Goal: Task Accomplishment & Management: Use online tool/utility

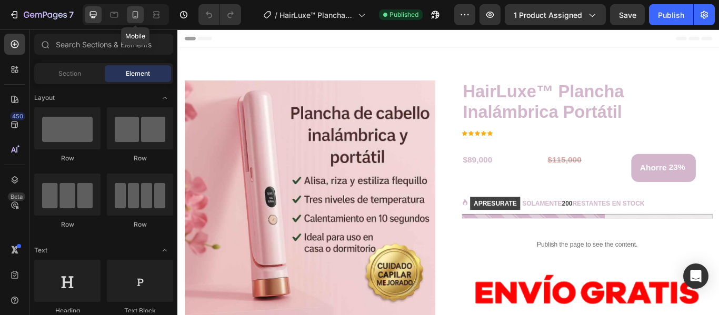
click at [135, 15] on icon at bounding box center [135, 14] width 11 height 11
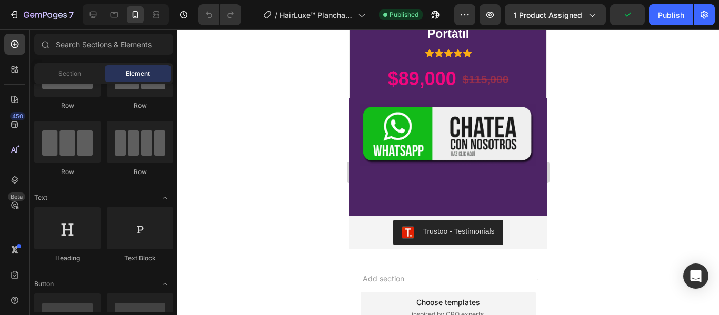
scroll to position [3631, 0]
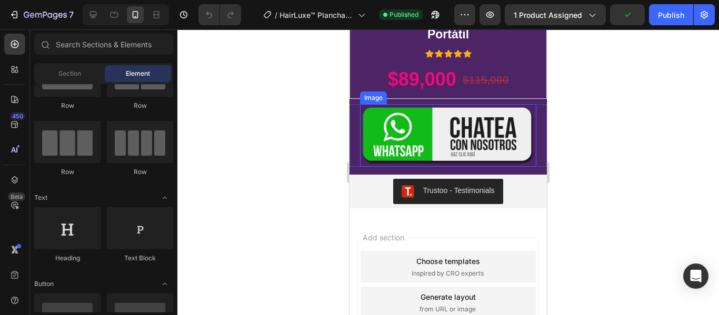
click at [454, 156] on img at bounding box center [448, 135] width 176 height 63
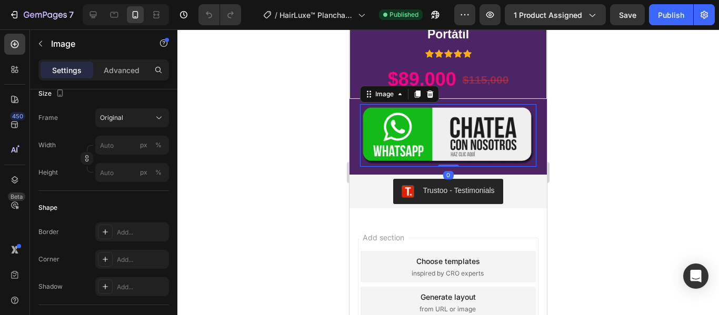
scroll to position [474, 0]
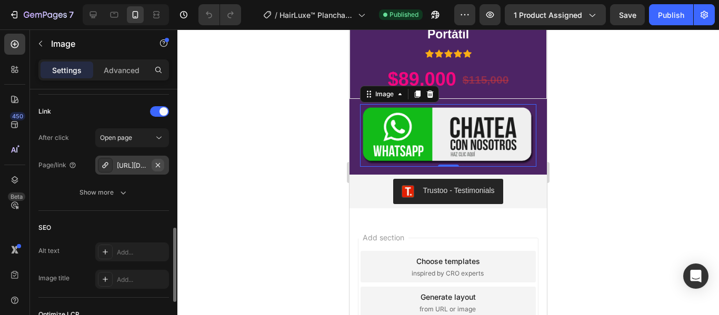
click at [157, 162] on icon "button" at bounding box center [158, 165] width 8 height 8
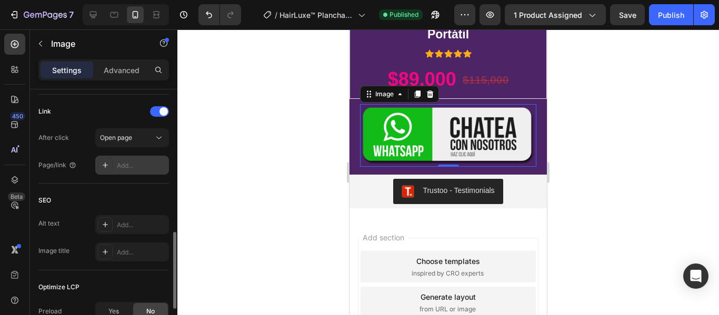
click at [102, 163] on icon at bounding box center [105, 165] width 8 height 8
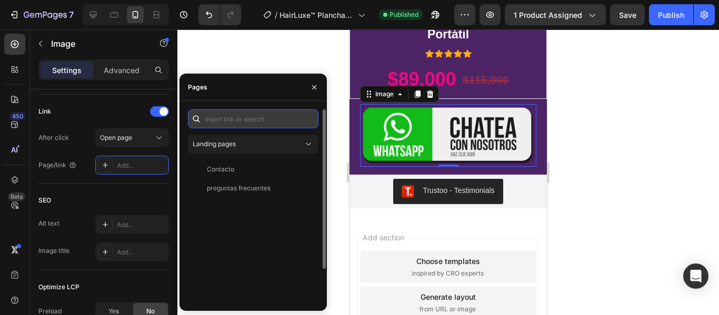
click at [233, 119] on input "text" at bounding box center [253, 118] width 131 height 19
paste input "[URL][DOMAIN_NAME]"
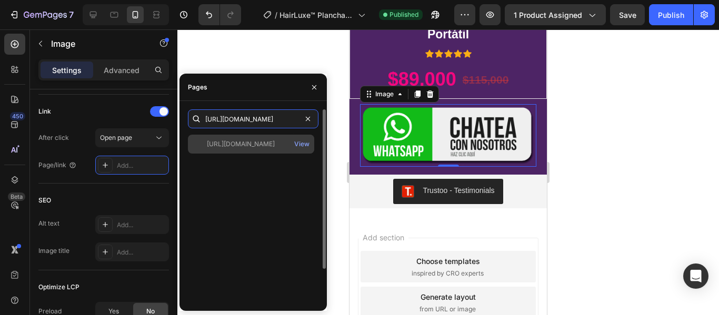
type input "[URL][DOMAIN_NAME]"
click at [239, 138] on div "[URL][DOMAIN_NAME] View" at bounding box center [251, 144] width 126 height 19
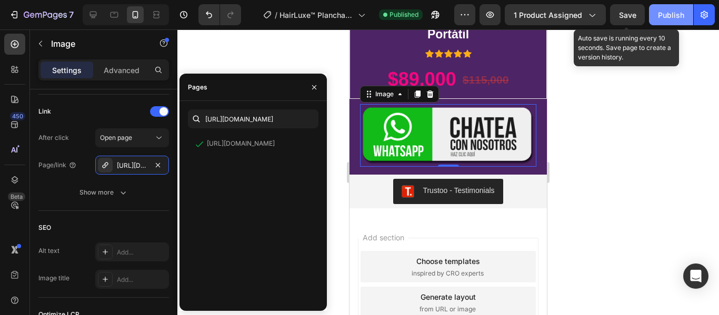
drag, startPoint x: 628, startPoint y: 8, endPoint x: 660, endPoint y: 15, distance: 32.4
click at [628, 8] on button "Save" at bounding box center [627, 14] width 35 height 21
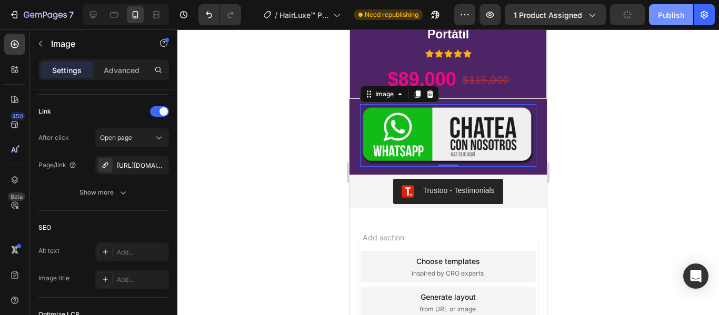
click at [669, 18] on div "Publish" at bounding box center [671, 14] width 26 height 11
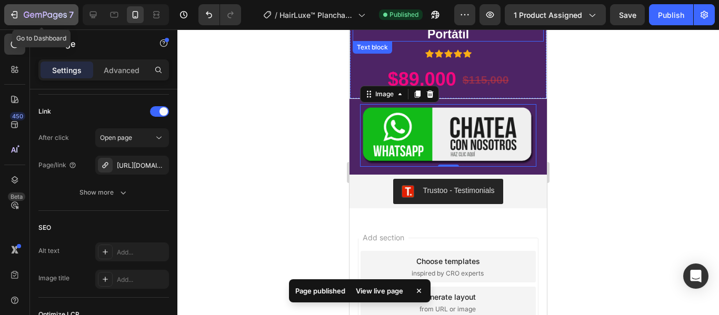
click at [38, 9] on div "7" at bounding box center [49, 14] width 50 height 13
